Goal: Task Accomplishment & Management: Manage account settings

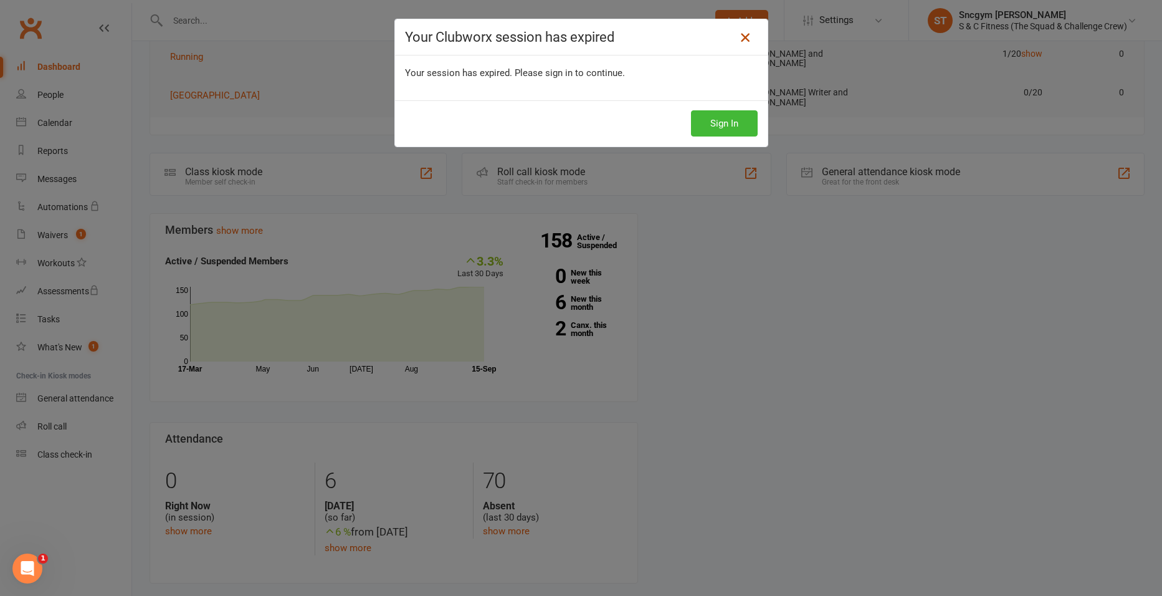
click at [745, 39] on icon at bounding box center [745, 37] width 15 height 15
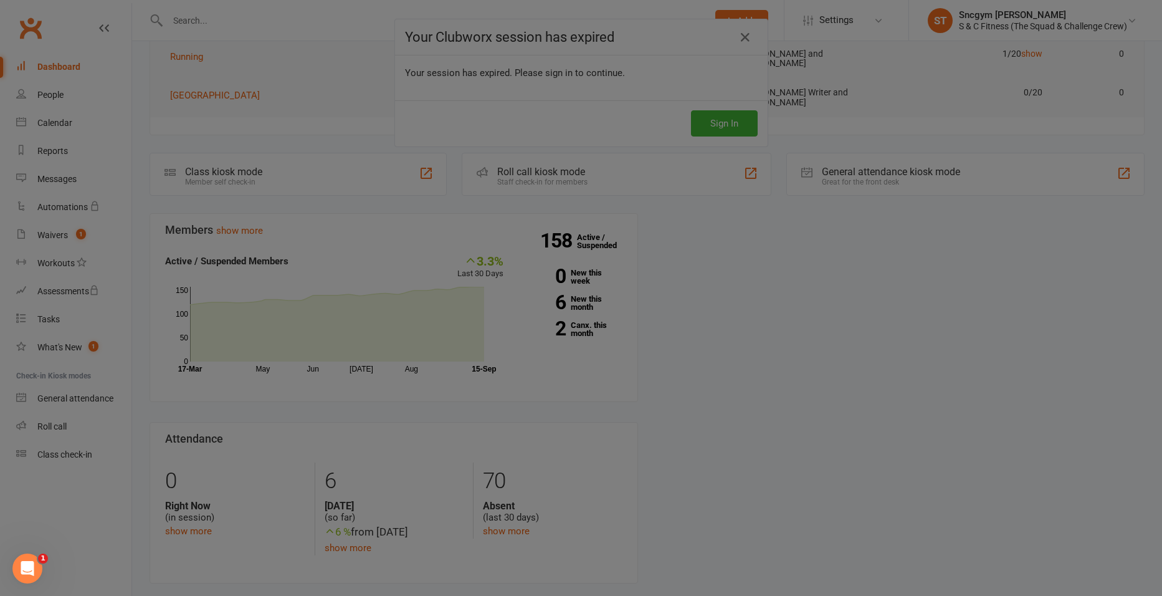
click at [812, 272] on div at bounding box center [581, 298] width 1162 height 596
click at [724, 128] on div at bounding box center [581, 298] width 1162 height 596
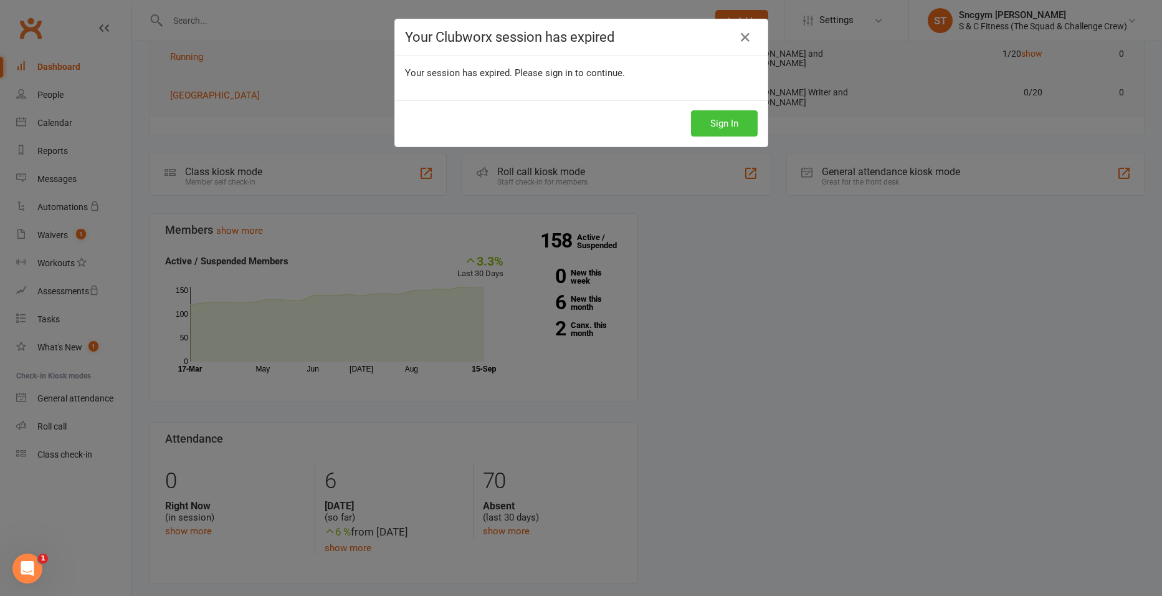
click at [723, 125] on button "Sign In" at bounding box center [724, 123] width 67 height 26
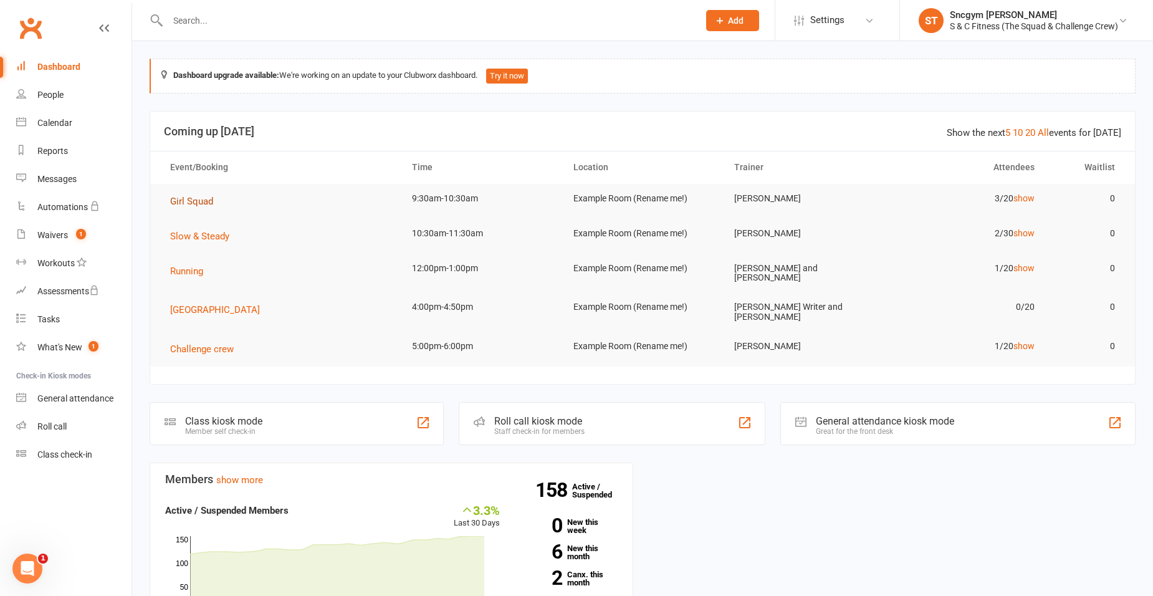
click at [199, 201] on span "Girl Squad" at bounding box center [191, 201] width 43 height 11
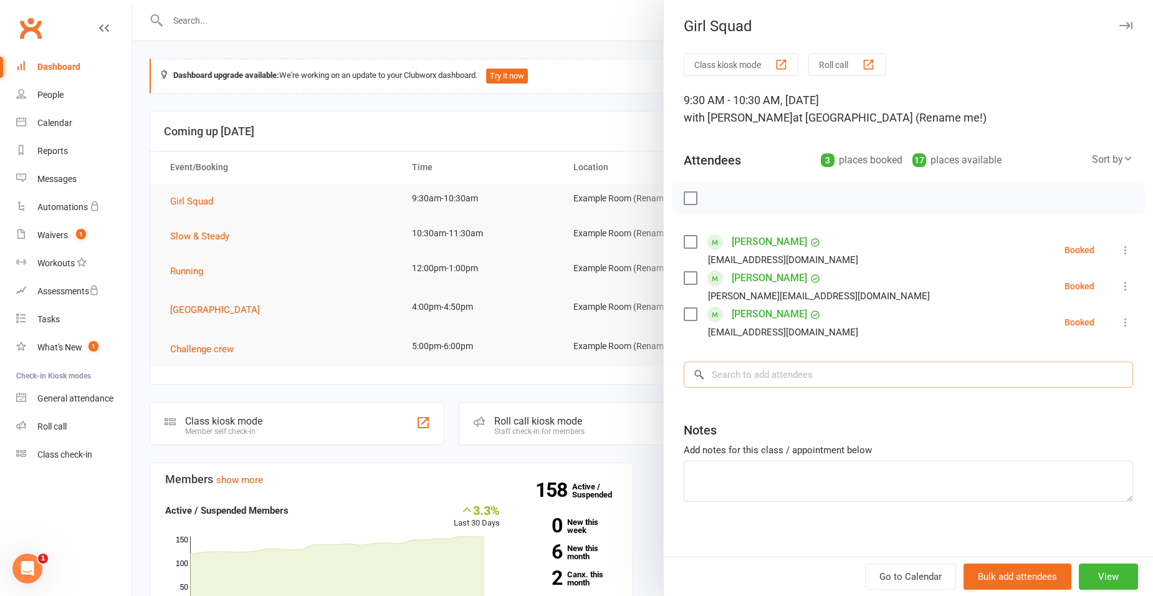
click at [782, 379] on input "search" at bounding box center [907, 374] width 449 height 26
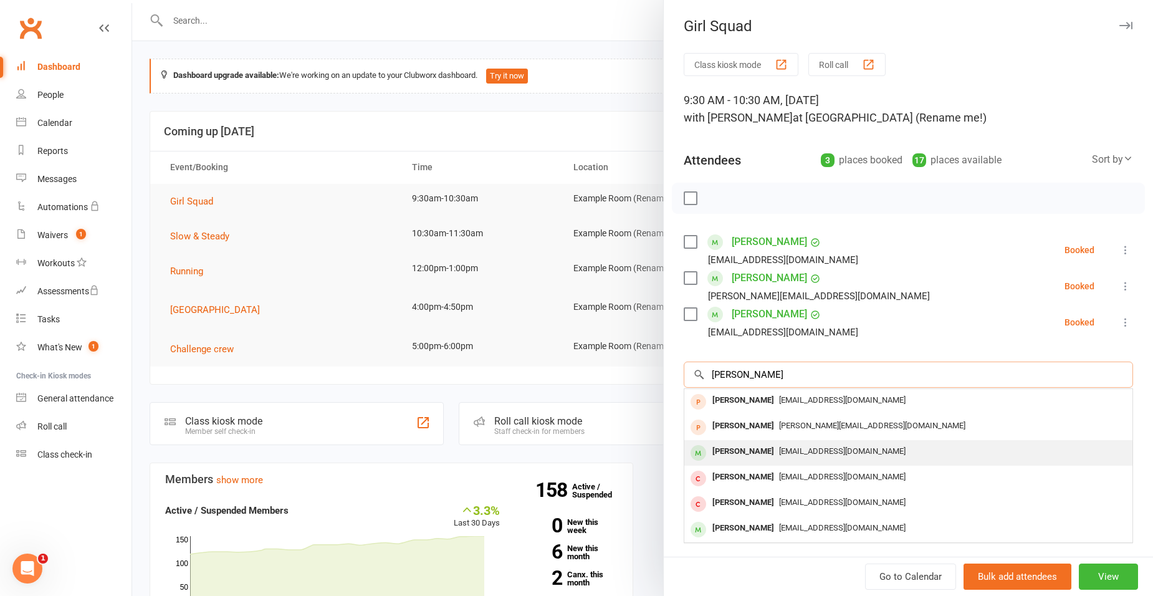
type input "sam"
click at [711, 456] on div "Sam Peters" at bounding box center [743, 451] width 72 height 18
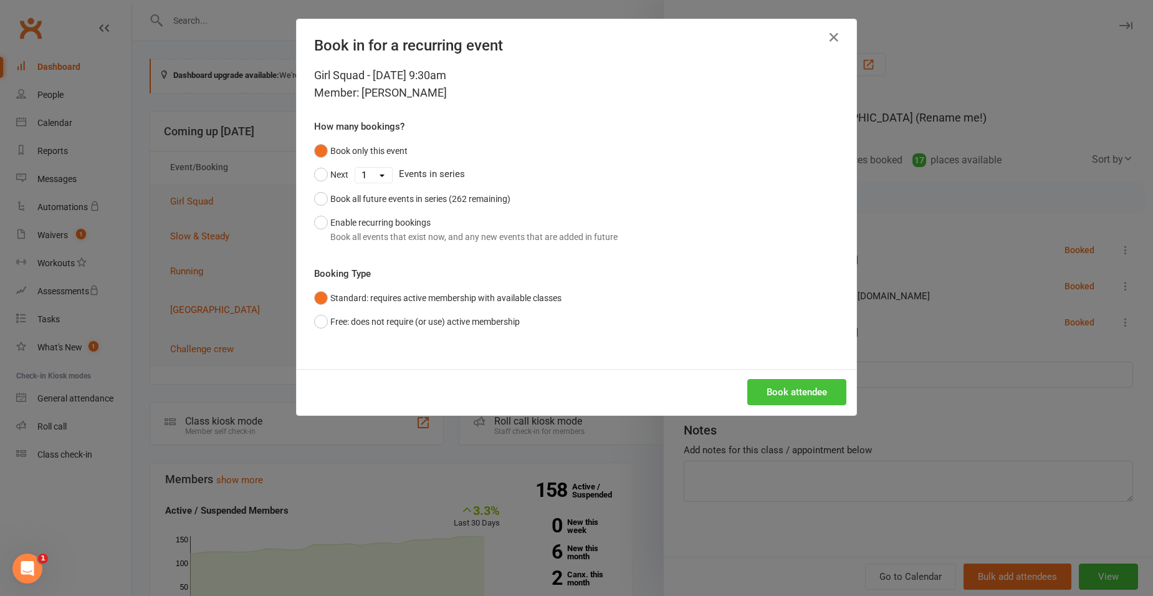
click at [750, 380] on button "Book attendee" at bounding box center [796, 392] width 99 height 26
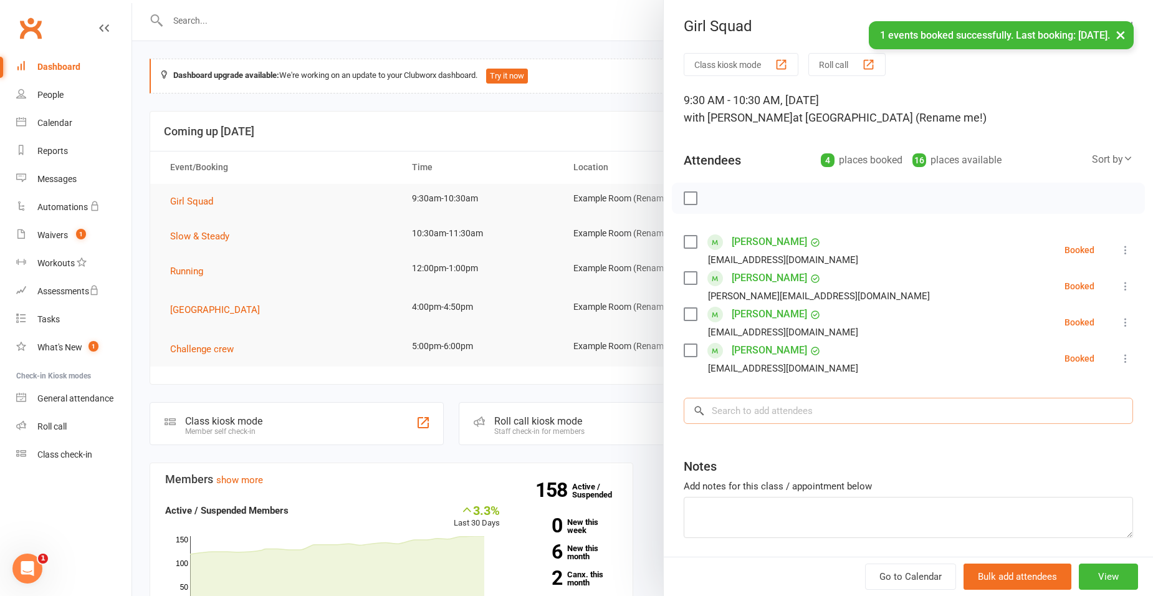
click at [767, 414] on input "search" at bounding box center [907, 410] width 449 height 26
click at [685, 240] on label at bounding box center [689, 242] width 12 height 12
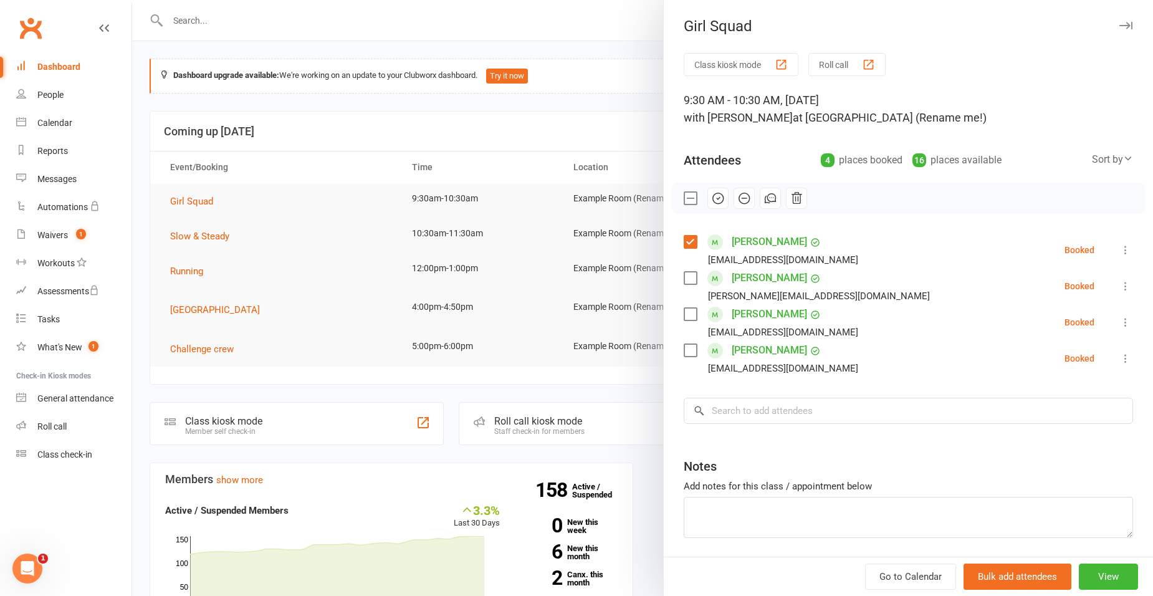
click at [684, 277] on label at bounding box center [689, 278] width 12 height 12
click at [685, 312] on label at bounding box center [689, 314] width 12 height 12
click at [690, 356] on label at bounding box center [689, 350] width 12 height 12
click at [730, 419] on input "search" at bounding box center [907, 410] width 449 height 26
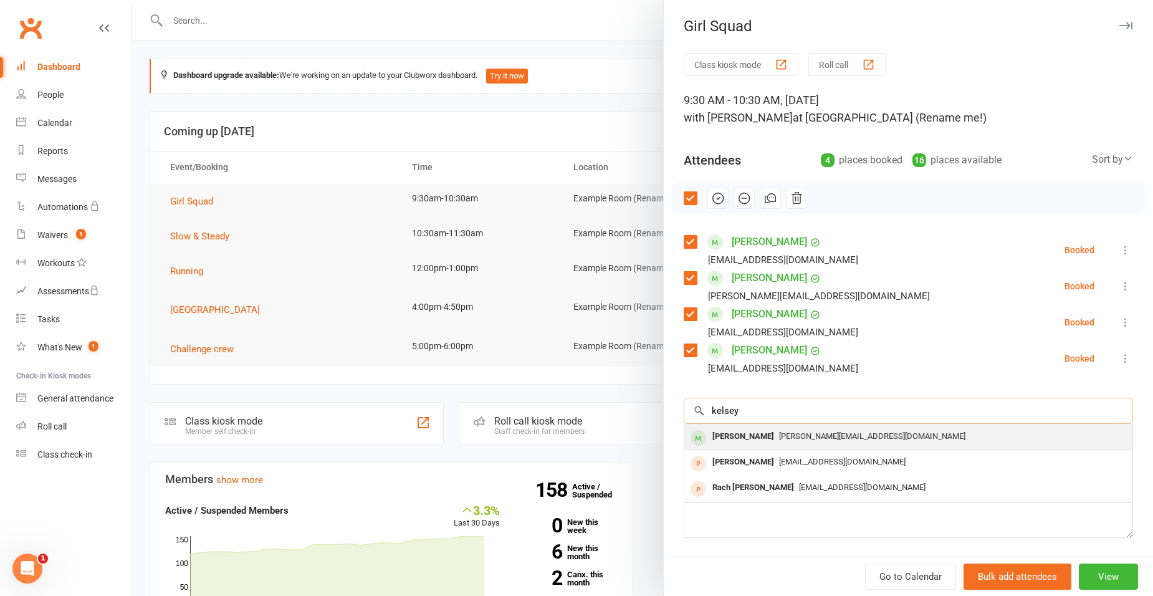
type input "kelsey"
click at [727, 429] on div "Kelsey White" at bounding box center [743, 436] width 72 height 18
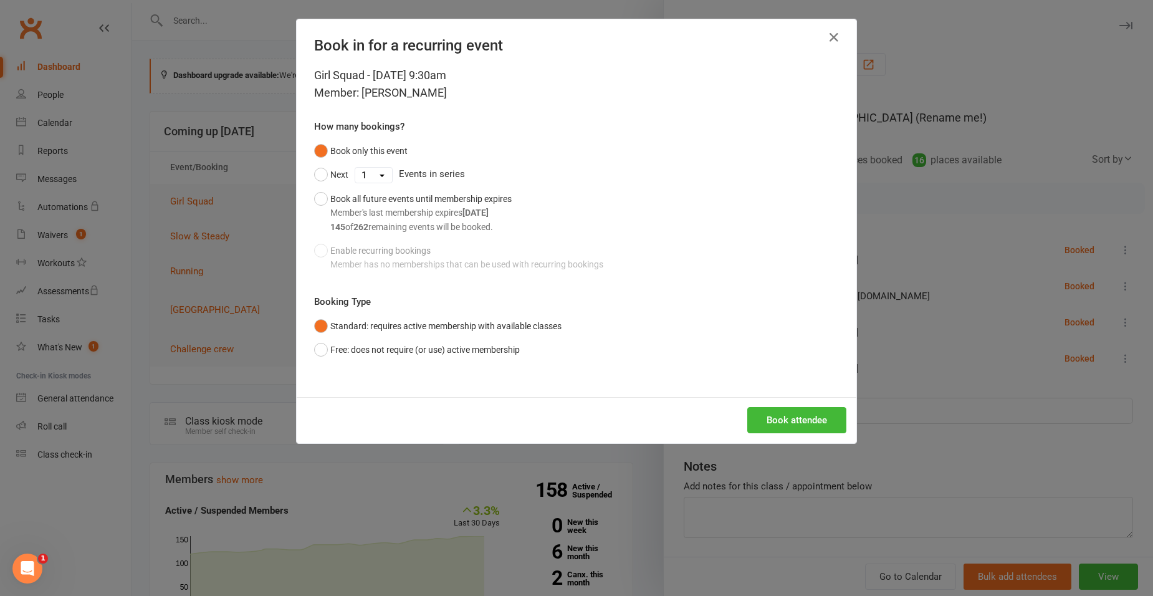
click at [740, 413] on div "Book attendee" at bounding box center [576, 420] width 559 height 46
click at [757, 413] on button "Book attendee" at bounding box center [796, 420] width 99 height 26
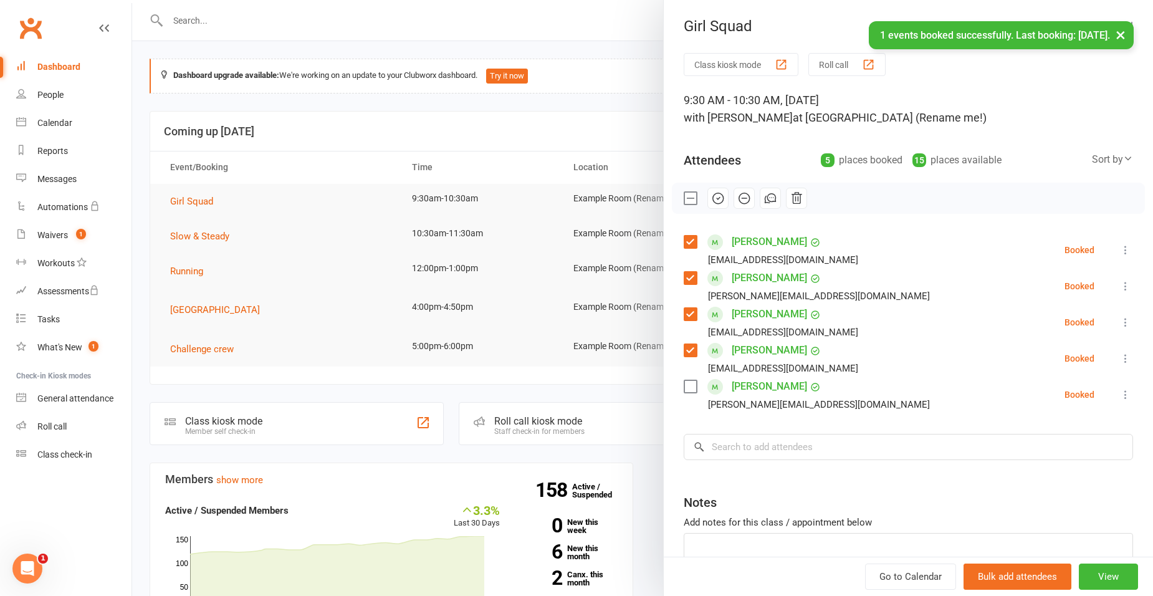
click at [683, 384] on label at bounding box center [689, 386] width 12 height 12
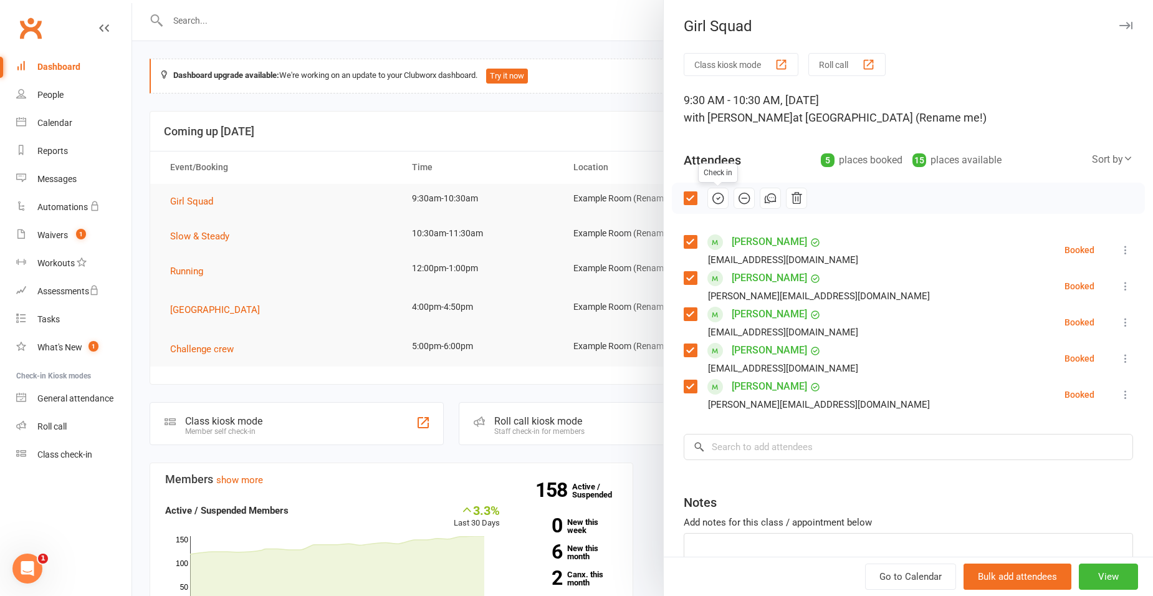
click at [717, 198] on icon "button" at bounding box center [718, 198] width 14 height 14
click at [711, 195] on icon "button" at bounding box center [718, 198] width 14 height 14
click at [1072, 500] on div "Notes" at bounding box center [907, 499] width 449 height 31
click at [574, 17] on div at bounding box center [642, 298] width 1021 height 596
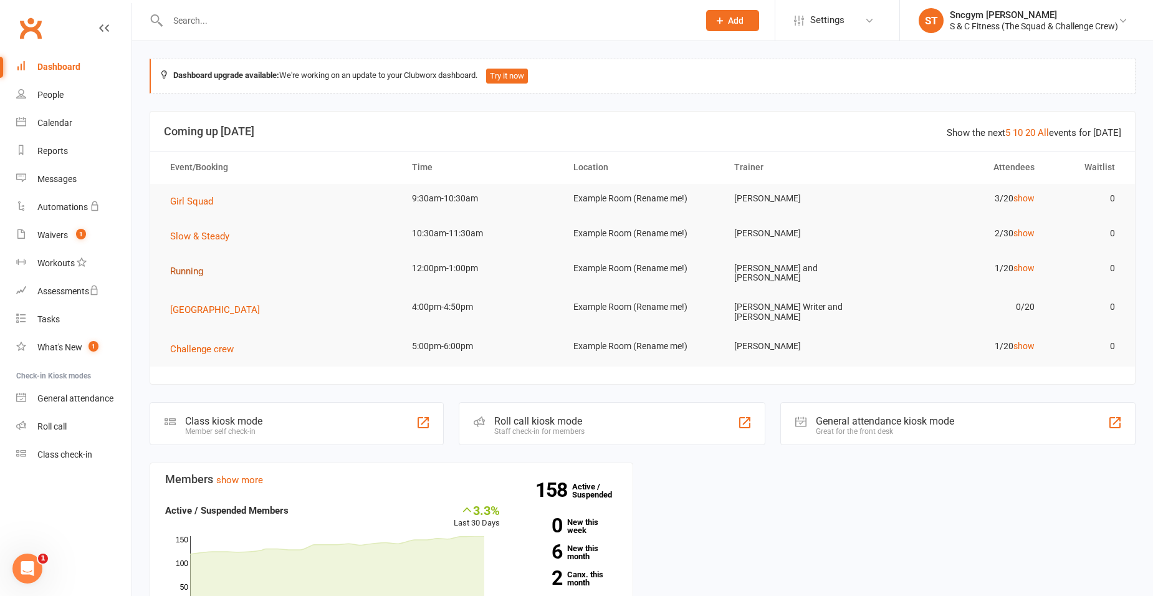
click at [196, 270] on span "Running" at bounding box center [186, 270] width 33 height 11
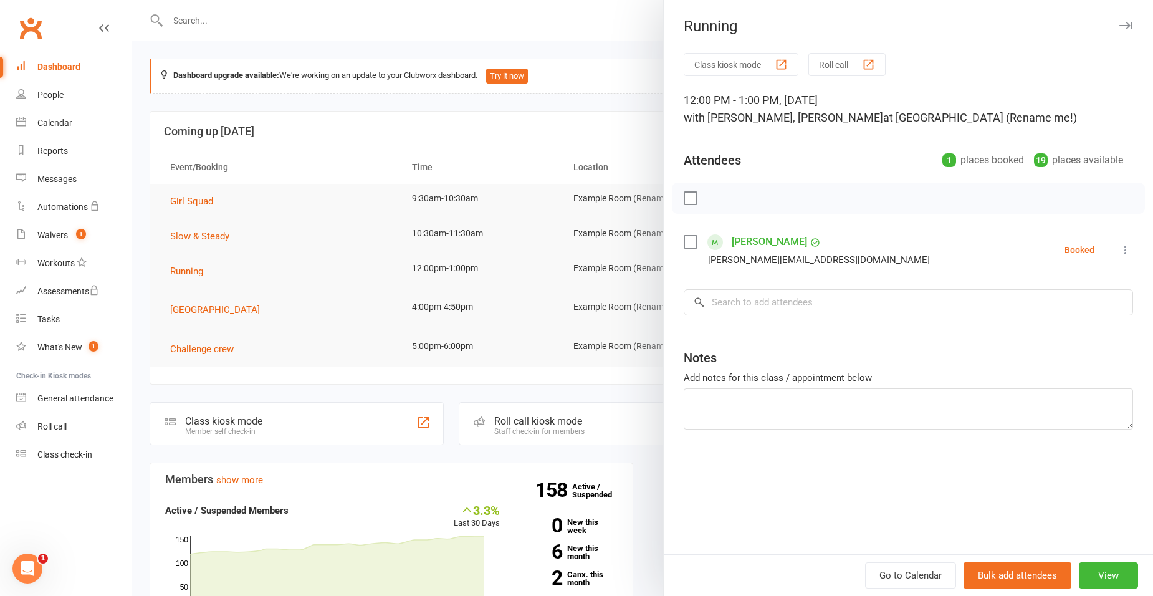
click at [616, 45] on div at bounding box center [642, 298] width 1021 height 596
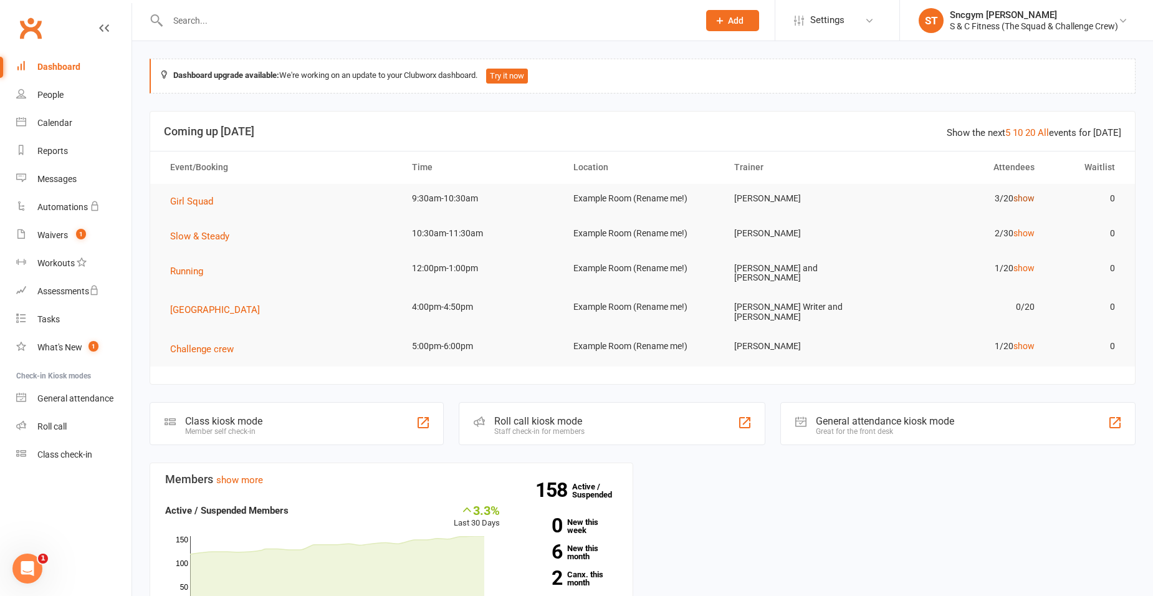
click at [1025, 198] on link "show" at bounding box center [1023, 198] width 21 height 10
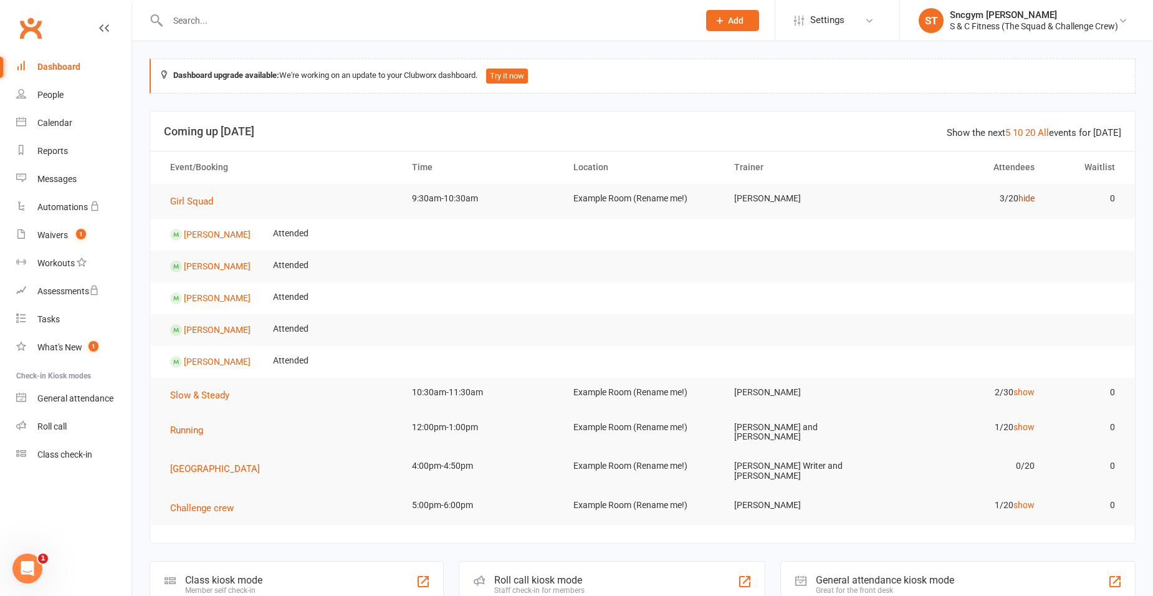
click at [1024, 198] on link "hide" at bounding box center [1026, 198] width 16 height 10
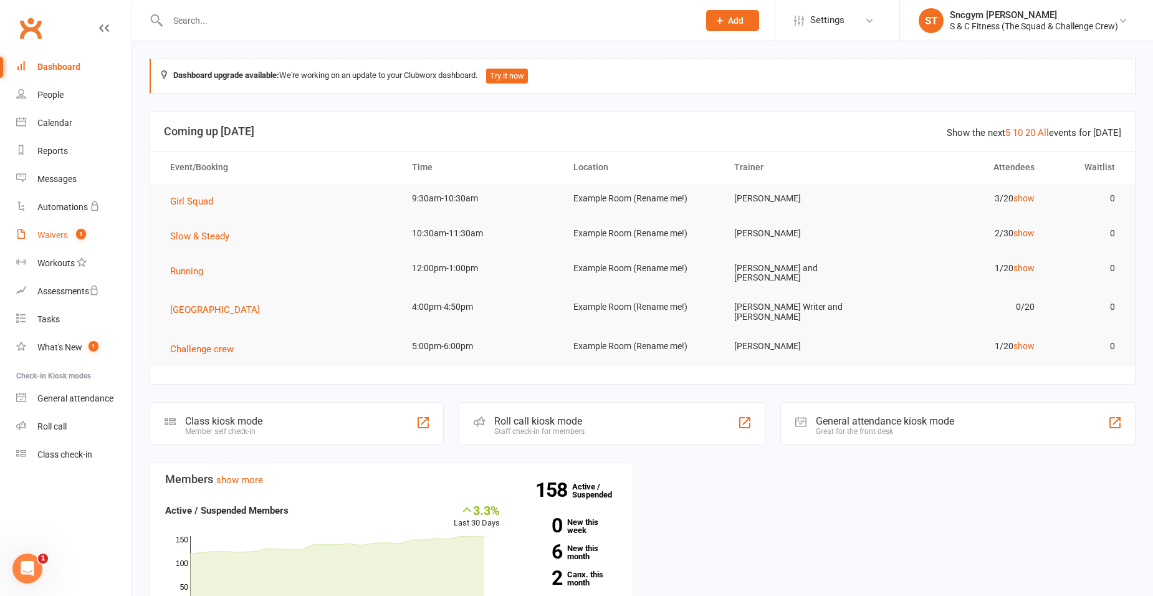
click at [79, 233] on span "1" at bounding box center [81, 234] width 10 height 11
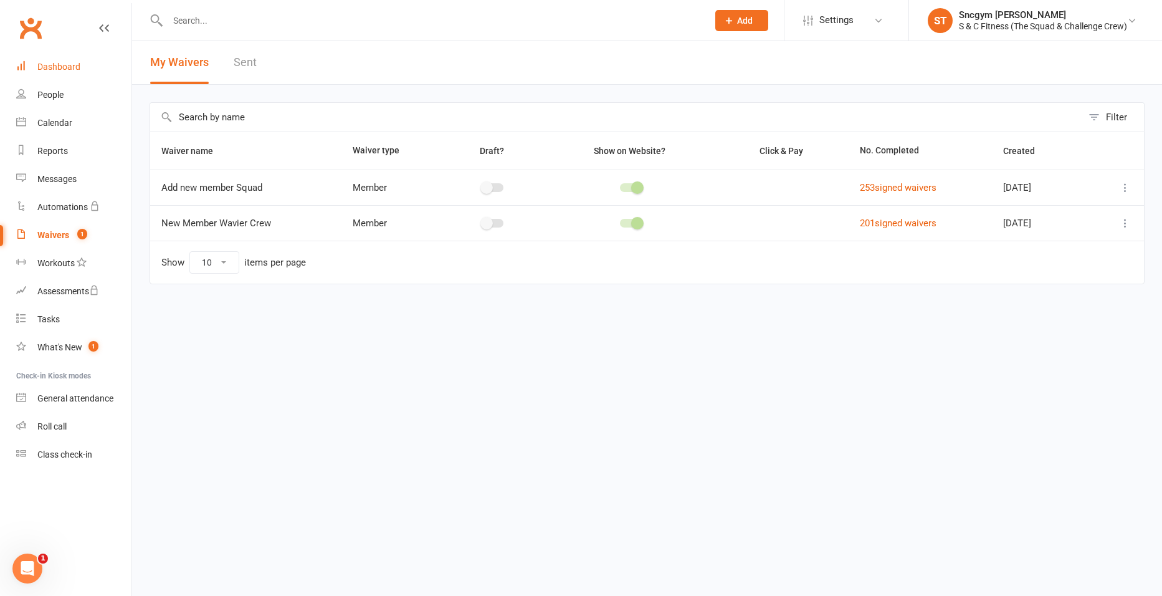
click at [44, 68] on div "Dashboard" at bounding box center [58, 67] width 43 height 10
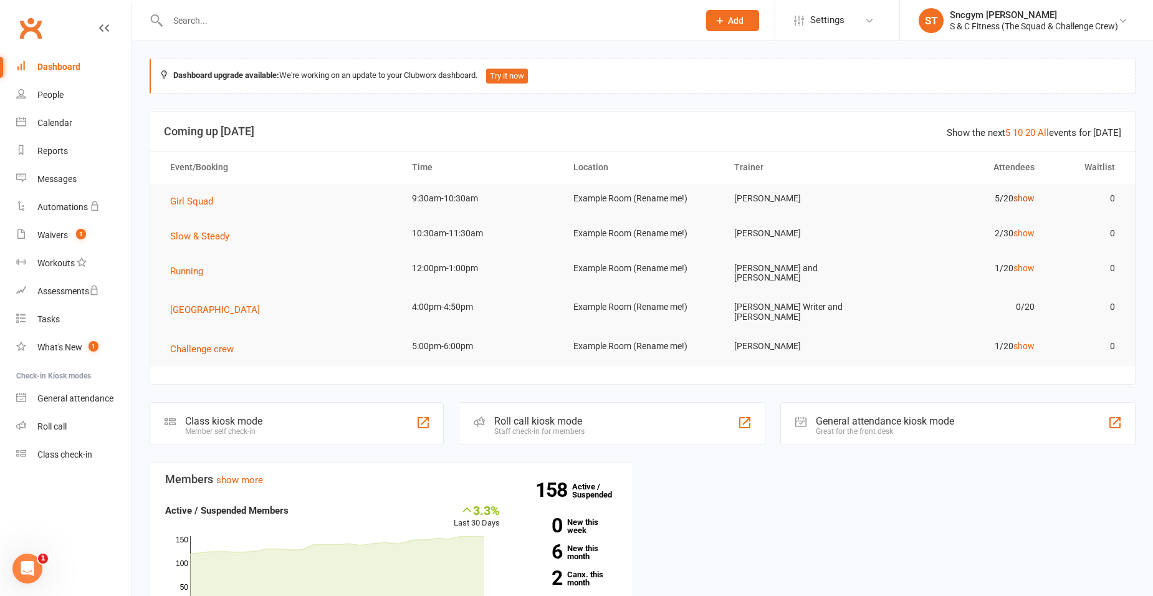
click at [1028, 194] on link "show" at bounding box center [1023, 198] width 21 height 10
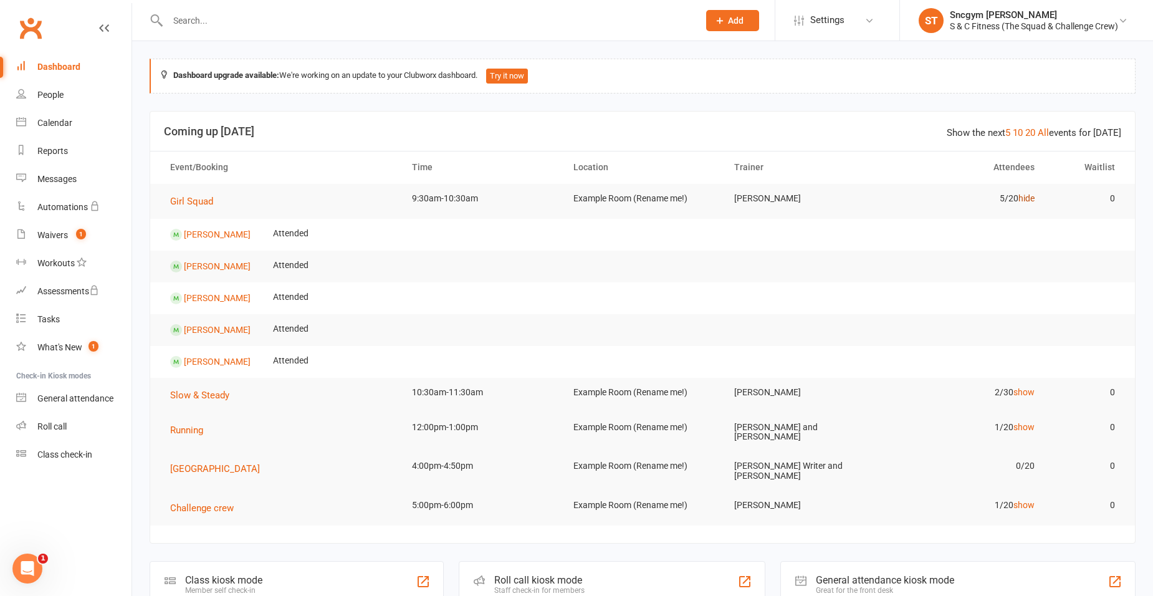
click at [1028, 194] on link "hide" at bounding box center [1026, 198] width 16 height 10
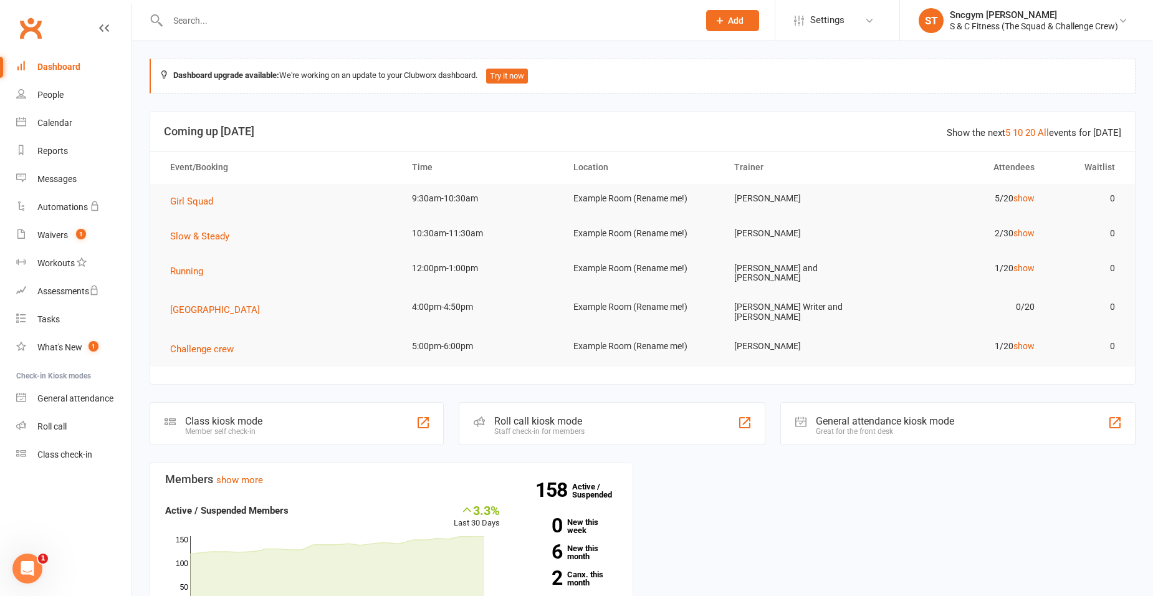
click at [862, 123] on header "Show the next 5 10 20 All events for today Coming up Today" at bounding box center [642, 132] width 984 height 40
click at [1030, 265] on link "show" at bounding box center [1023, 268] width 21 height 10
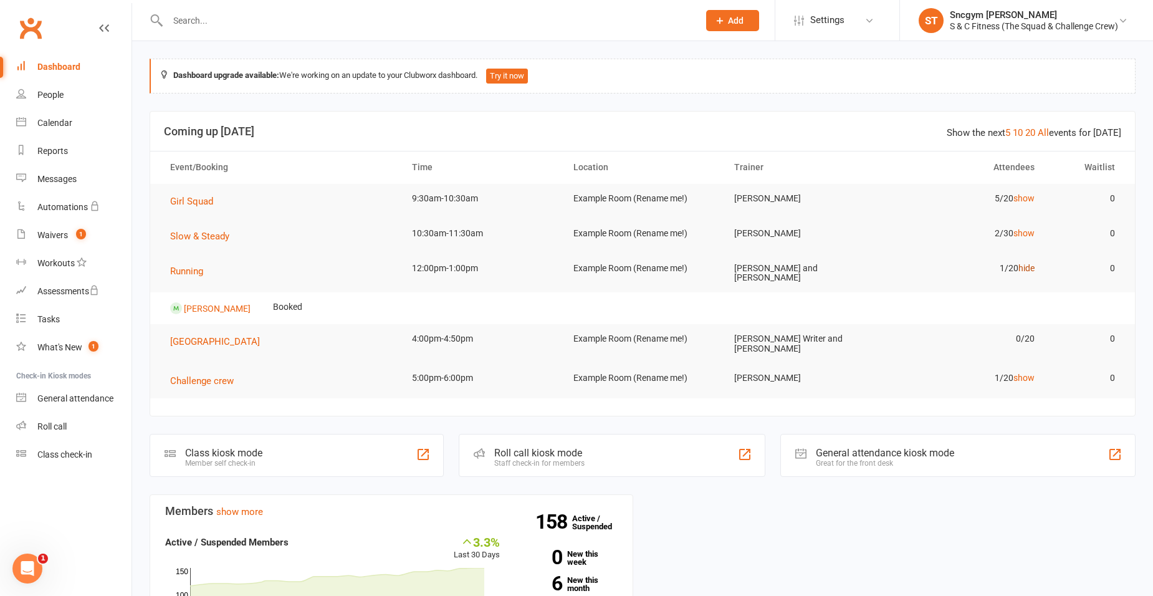
click at [1030, 265] on link "hide" at bounding box center [1026, 268] width 16 height 10
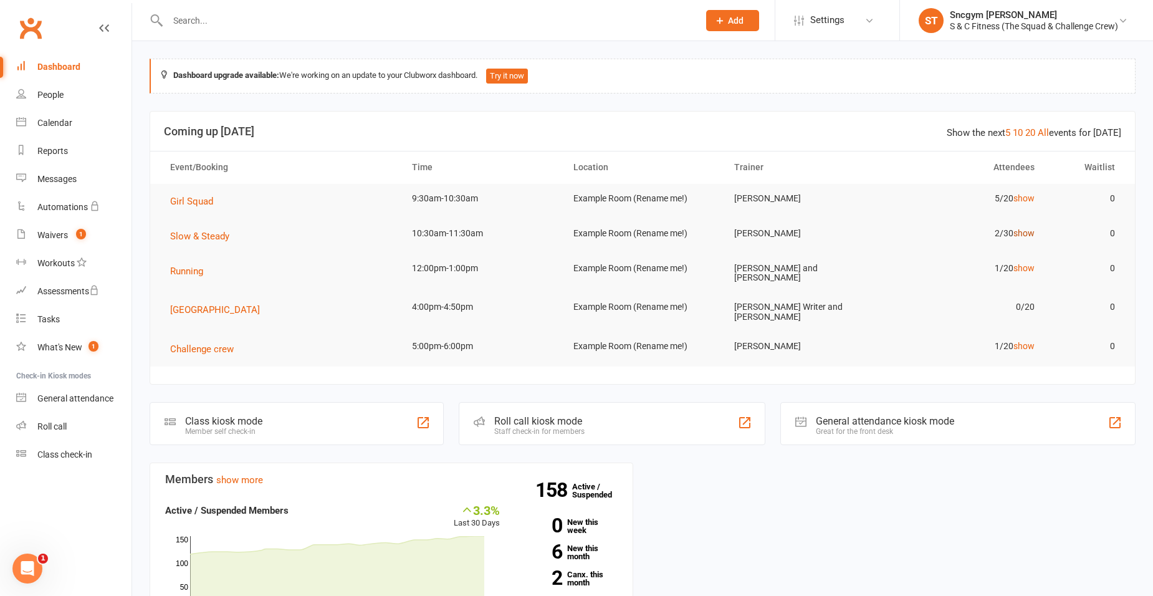
click at [1026, 234] on link "show" at bounding box center [1023, 233] width 21 height 10
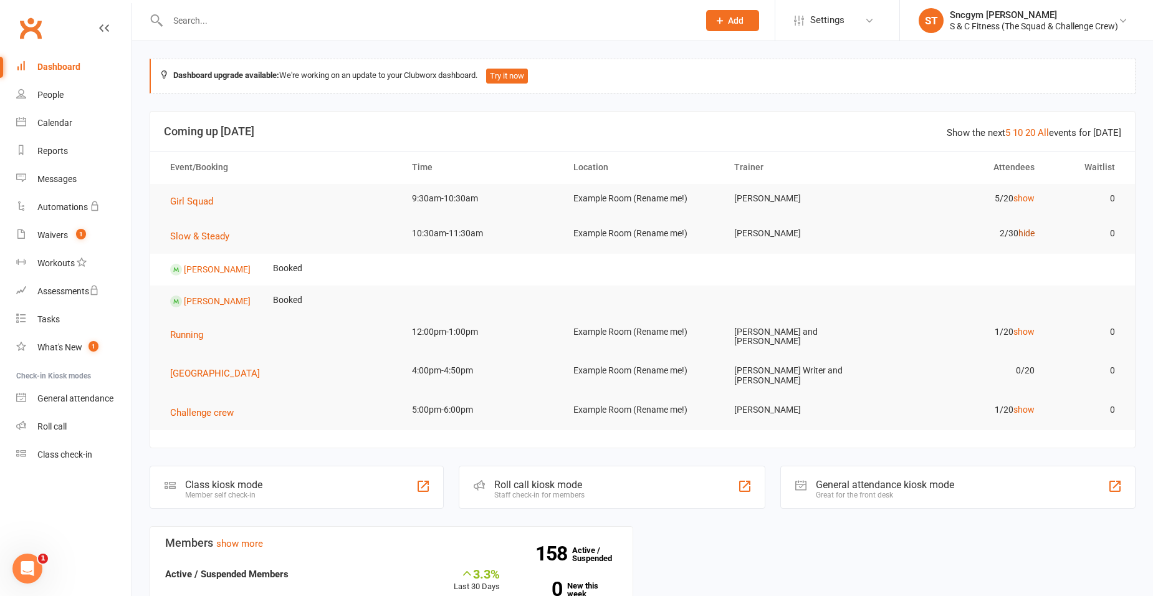
click at [1026, 234] on link "hide" at bounding box center [1026, 233] width 16 height 10
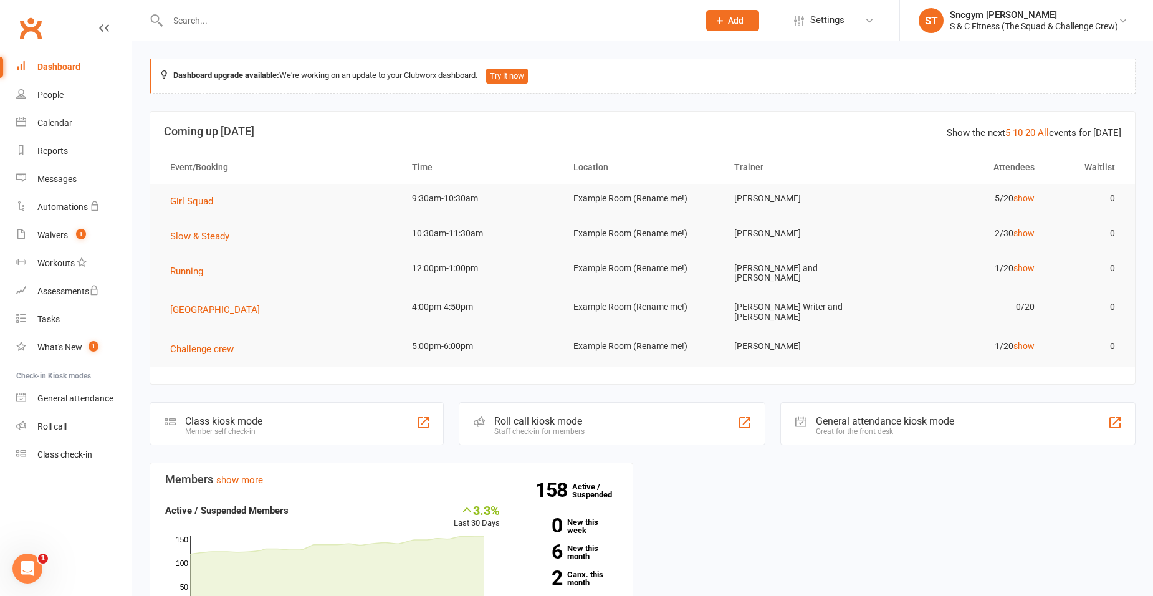
click at [1143, 260] on div "Dashboard upgrade available: We're working on an update to your Clubworx dashbo…" at bounding box center [642, 446] width 1021 height 811
